Goal: Information Seeking & Learning: Learn about a topic

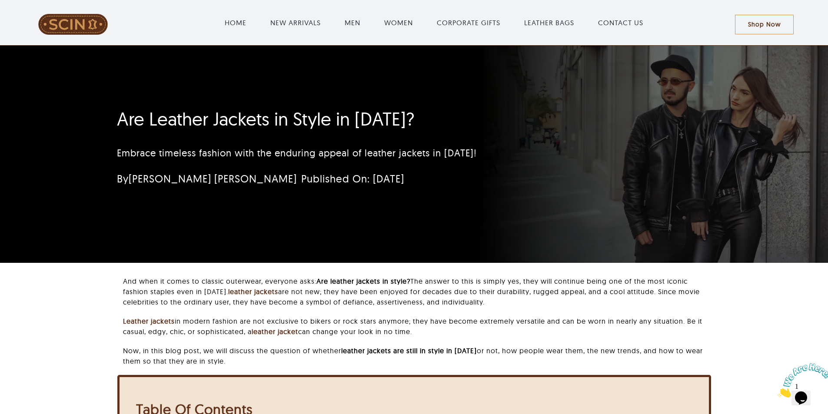
click at [101, 115] on div "Are Leather Jackets in Style in 2025? Embrace timeless fashion with the endurin…" at bounding box center [414, 154] width 828 height 217
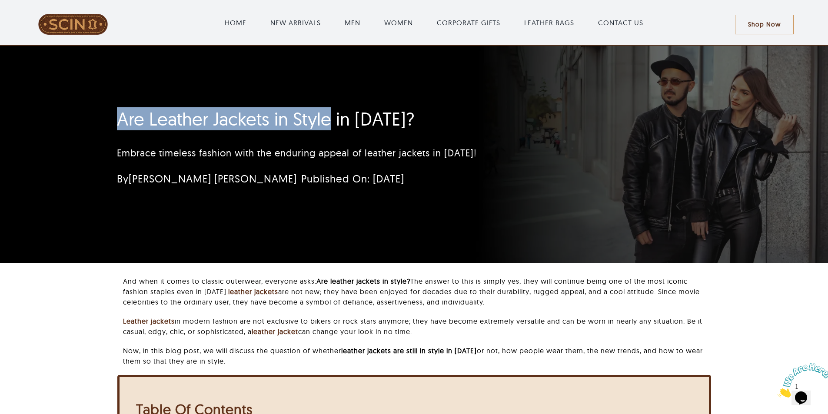
drag, startPoint x: 157, startPoint y: 120, endPoint x: 328, endPoint y: 117, distance: 170.7
click at [328, 117] on div "Are Leather Jackets in Style in 2025? Embrace timeless fashion with the endurin…" at bounding box center [362, 150] width 514 height 92
copy h1 "Are Leather Jackets in Style"
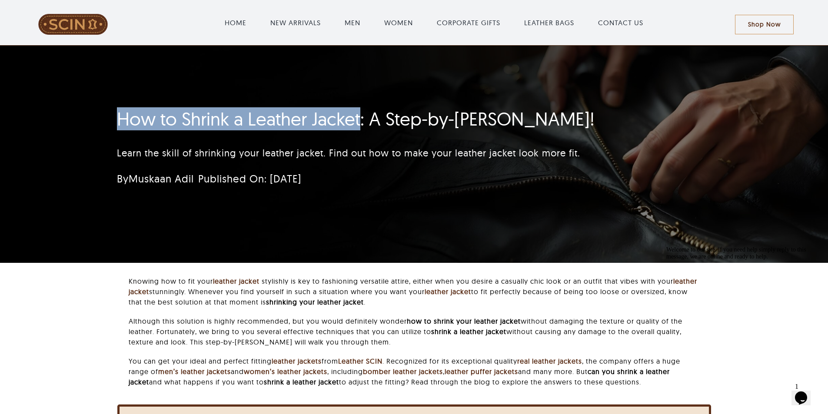
drag, startPoint x: 116, startPoint y: 119, endPoint x: 362, endPoint y: 124, distance: 246.8
click at [362, 124] on div "How to Shrink a Leather Jacket: A Step-by-Step Guide! Learn the skill of shrink…" at bounding box center [362, 150] width 514 height 92
copy h1 "How to Shrink a Leather Jacket"
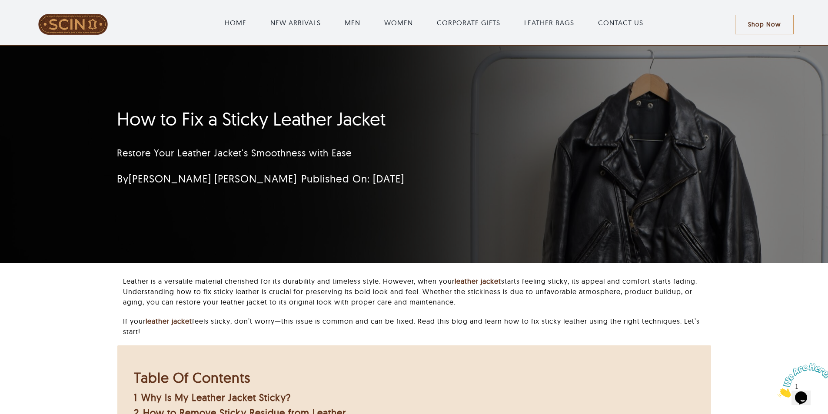
click at [182, 132] on div "How to Fix a Sticky Leather Jacket Restore Your Leather Jacket's Smoothness wit…" at bounding box center [362, 150] width 490 height 92
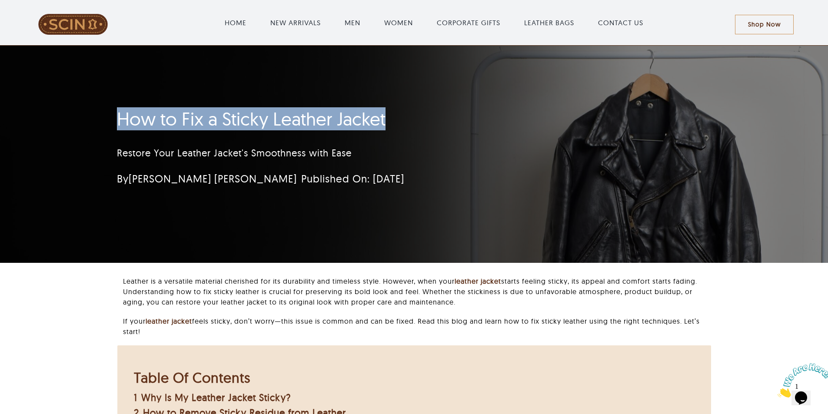
drag, startPoint x: 118, startPoint y: 110, endPoint x: 472, endPoint y: 113, distance: 354.0
click at [472, 113] on h1 "How to Fix a Sticky Leather Jacket" at bounding box center [362, 119] width 490 height 22
copy h1 "How to Fix a Sticky Leather Jacket"
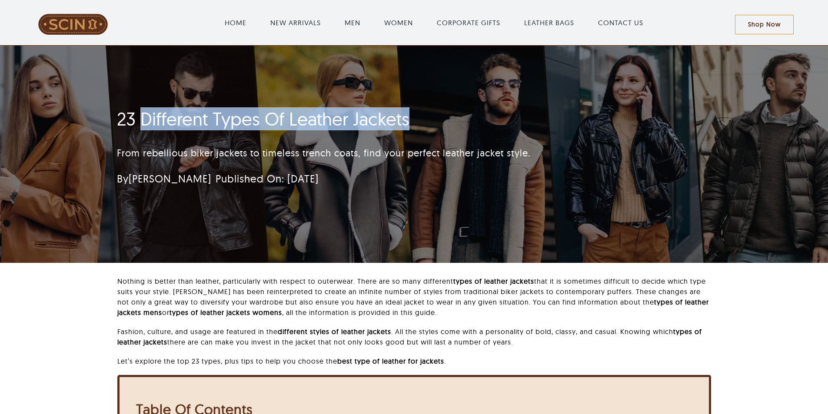
drag, startPoint x: 145, startPoint y: 122, endPoint x: 473, endPoint y: 119, distance: 328.0
click at [473, 119] on h1 "23 Different Types Of Leather Jackets" at bounding box center [362, 119] width 490 height 22
click at [243, 125] on h1 "23 Different Types Of Leather Jackets" at bounding box center [362, 119] width 490 height 22
drag, startPoint x: 142, startPoint y: 120, endPoint x: 458, endPoint y: 102, distance: 315.9
click at [458, 102] on div "23 Different Types Of Leather Jackets From rebellious biker jackets to timeless…" at bounding box center [413, 154] width 617 height 217
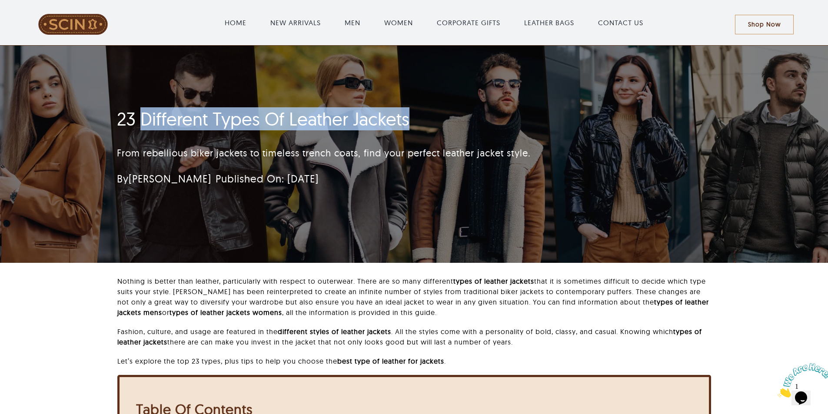
copy h1 "Different Types Of Leather Jackets"
